Goal: Task Accomplishment & Management: Manage account settings

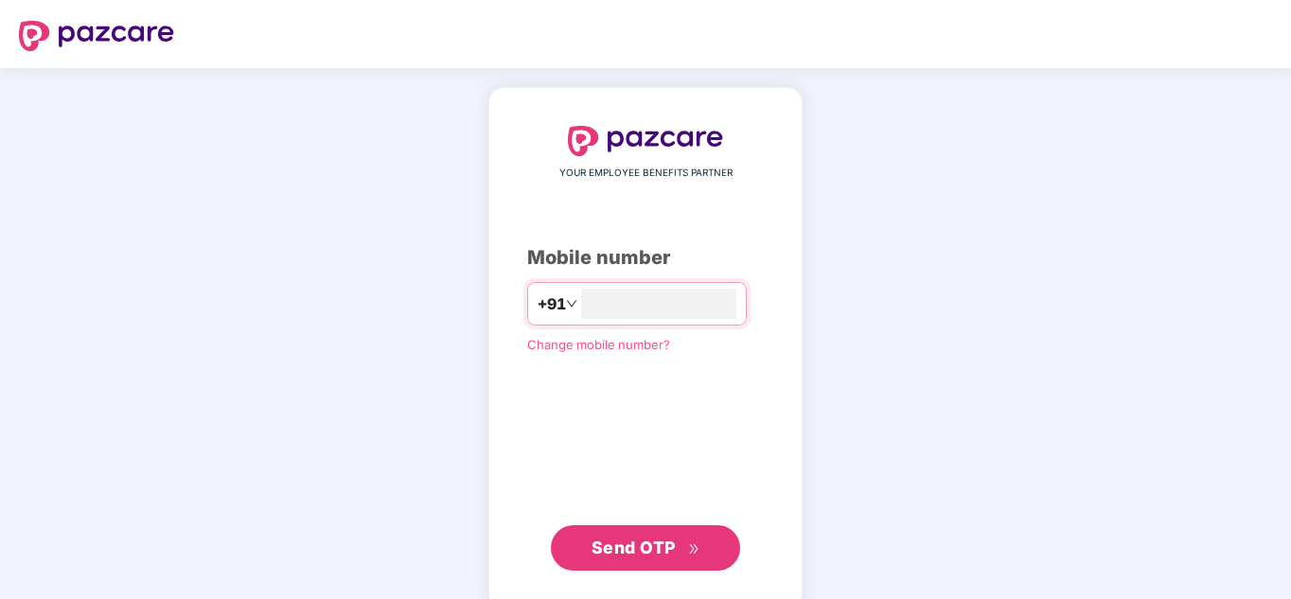
type input "**********"
click at [663, 545] on span "Send OTP" at bounding box center [634, 548] width 84 height 20
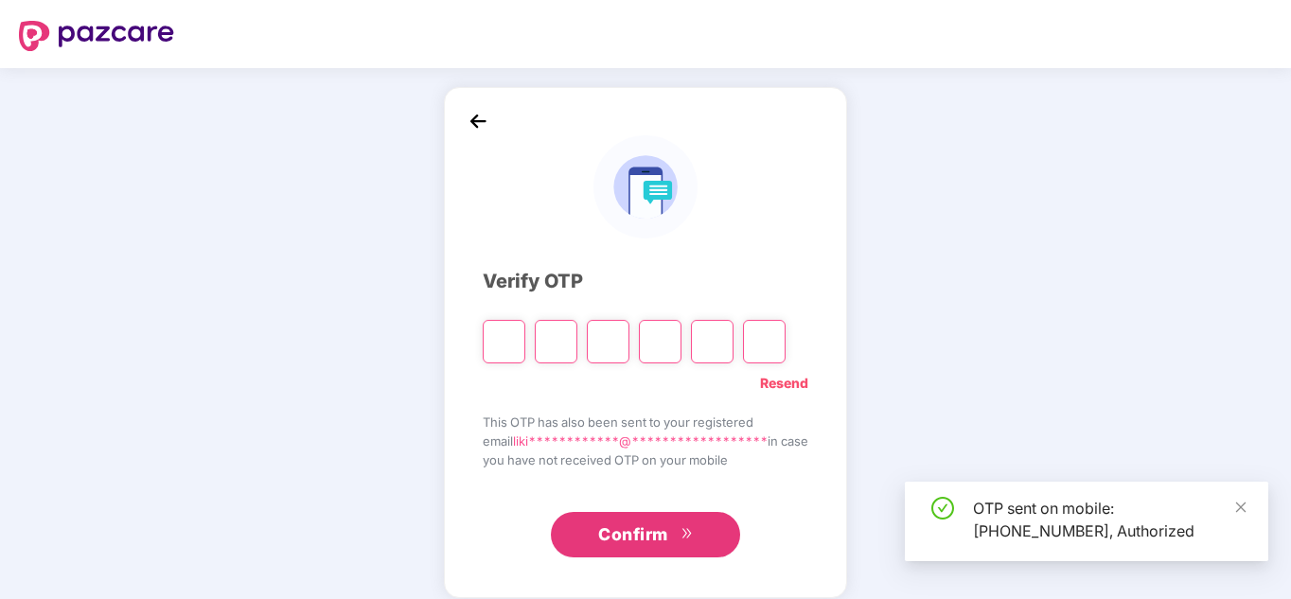
type input "*"
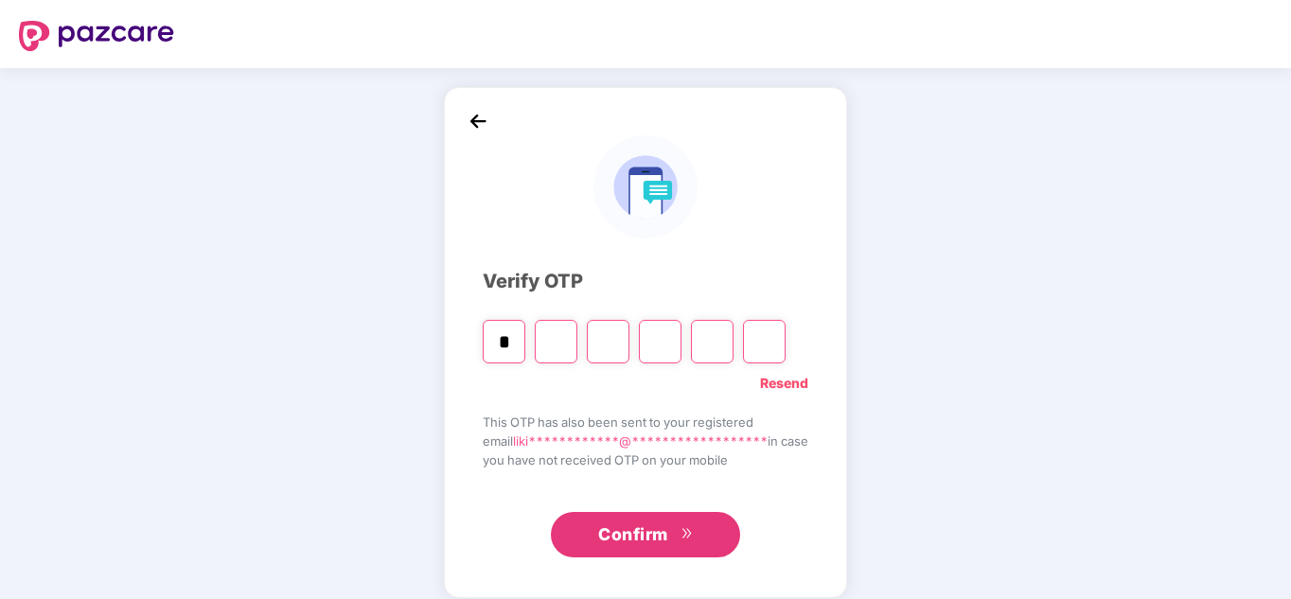
type input "*"
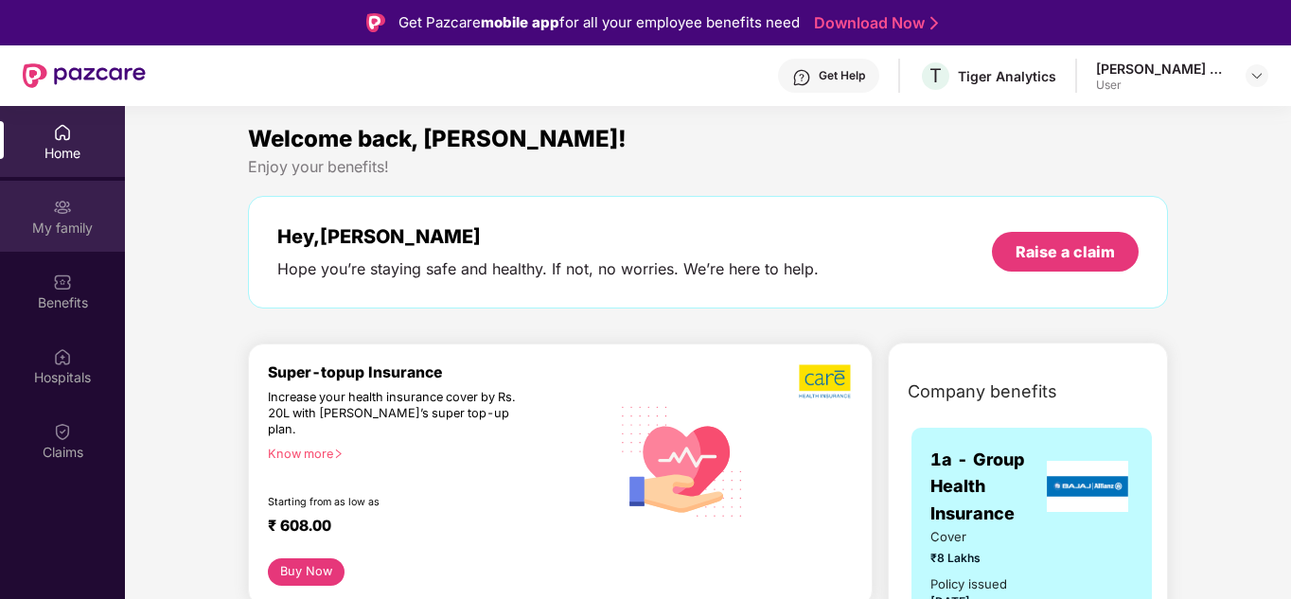
click at [82, 208] on div "My family" at bounding box center [62, 216] width 125 height 71
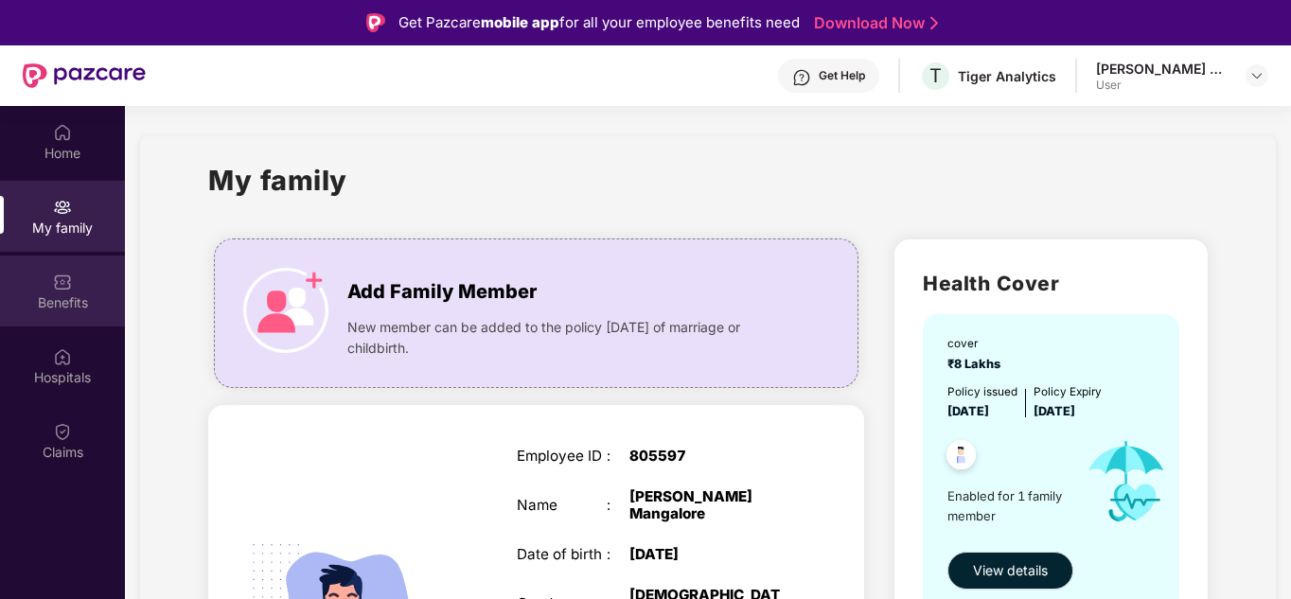
click at [58, 294] on div "Benefits" at bounding box center [62, 302] width 125 height 19
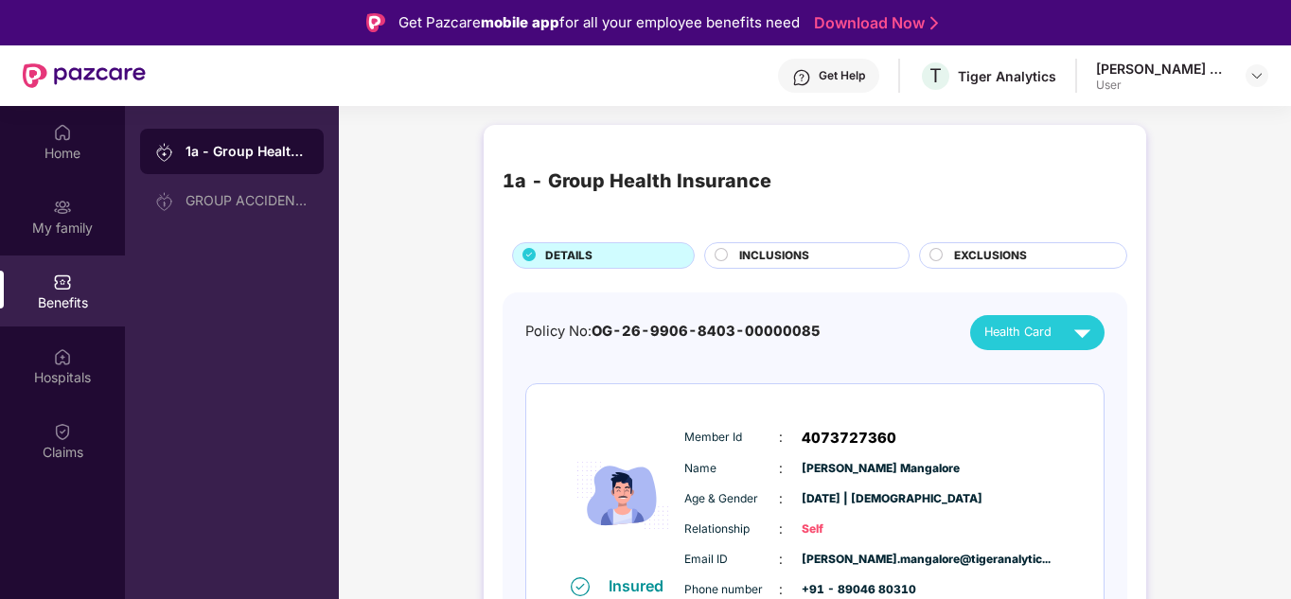
scroll to position [42, 0]
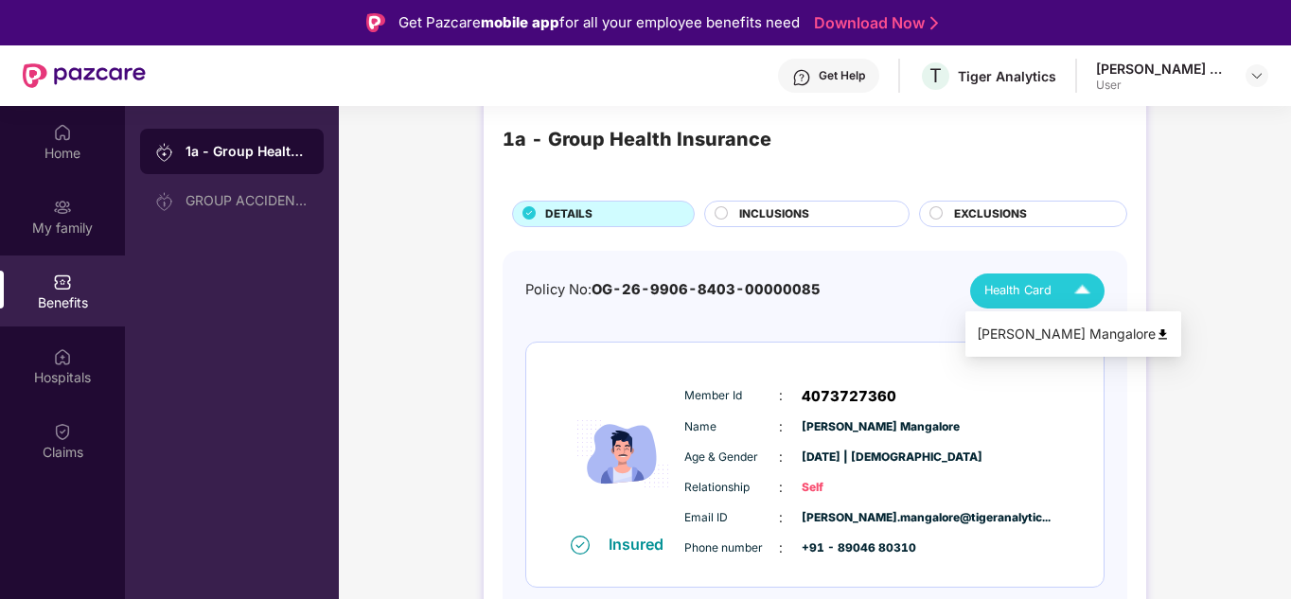
click at [1069, 289] on img at bounding box center [1082, 291] width 33 height 33
click at [1070, 331] on div "Likith Mangalore" at bounding box center [1073, 334] width 193 height 21
